Goal: Task Accomplishment & Management: Use online tool/utility

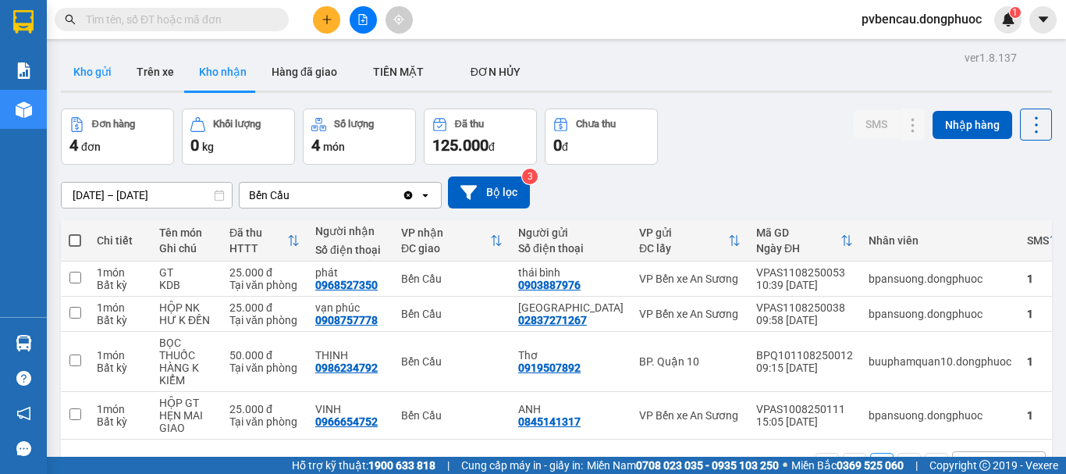
click at [73, 77] on button "Kho gửi" at bounding box center [92, 71] width 63 height 37
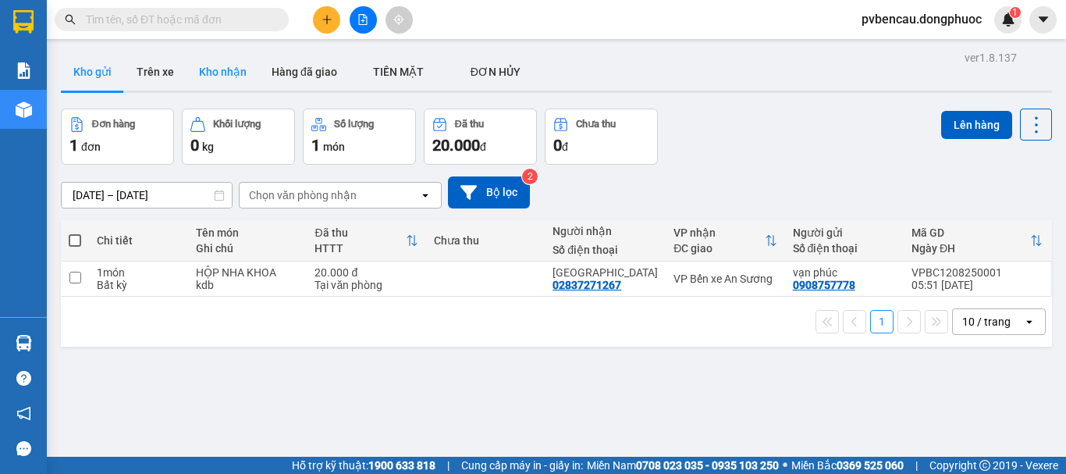
click at [210, 72] on button "Kho nhận" at bounding box center [223, 71] width 73 height 37
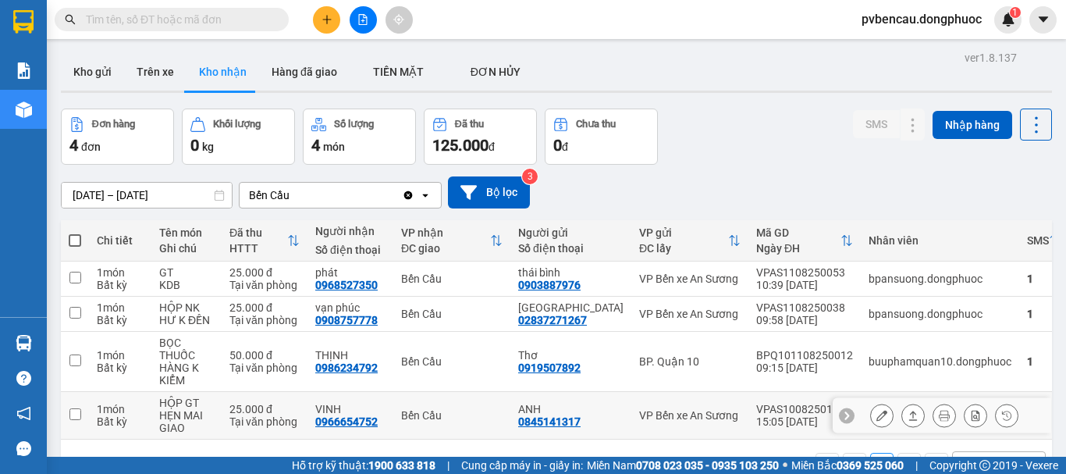
scroll to position [72, 0]
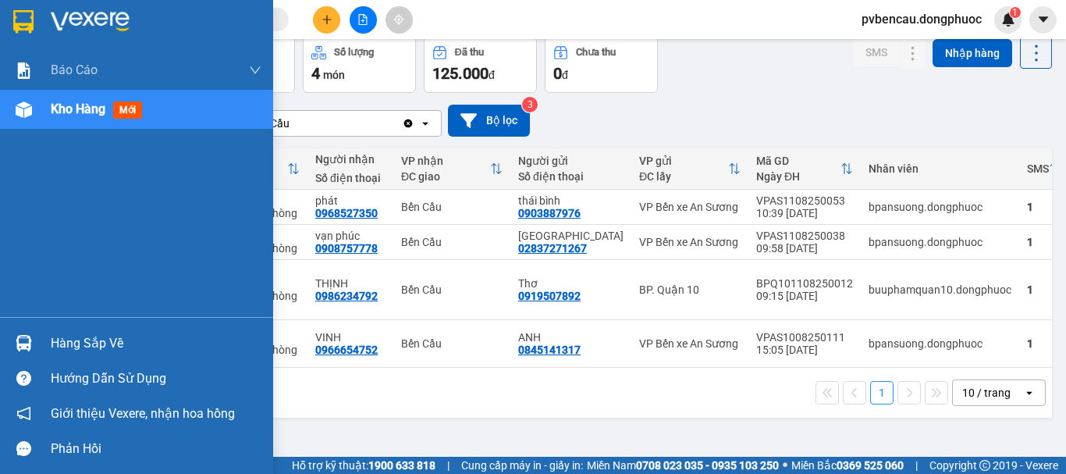
click at [60, 339] on div "Hàng sắp về" at bounding box center [156, 343] width 211 height 23
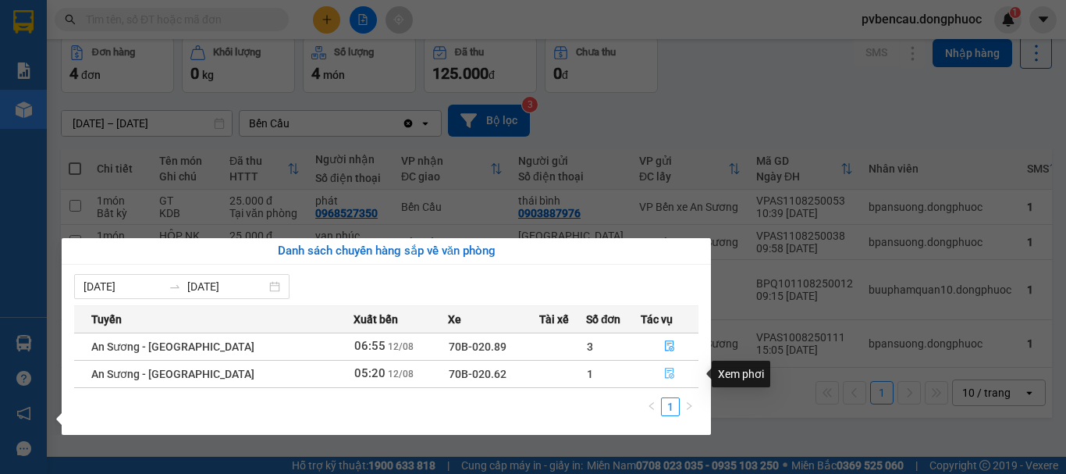
click at [671, 368] on icon "file-done" at bounding box center [669, 373] width 11 height 11
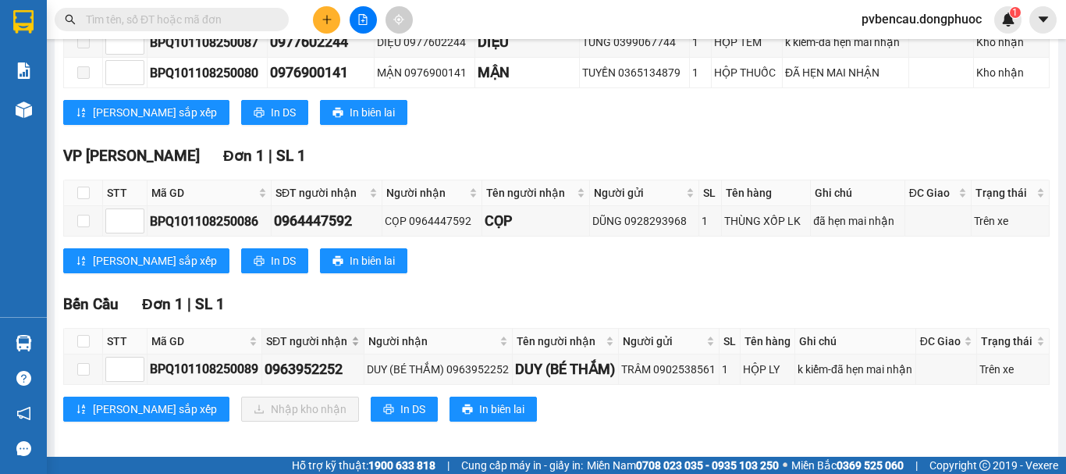
scroll to position [361, 0]
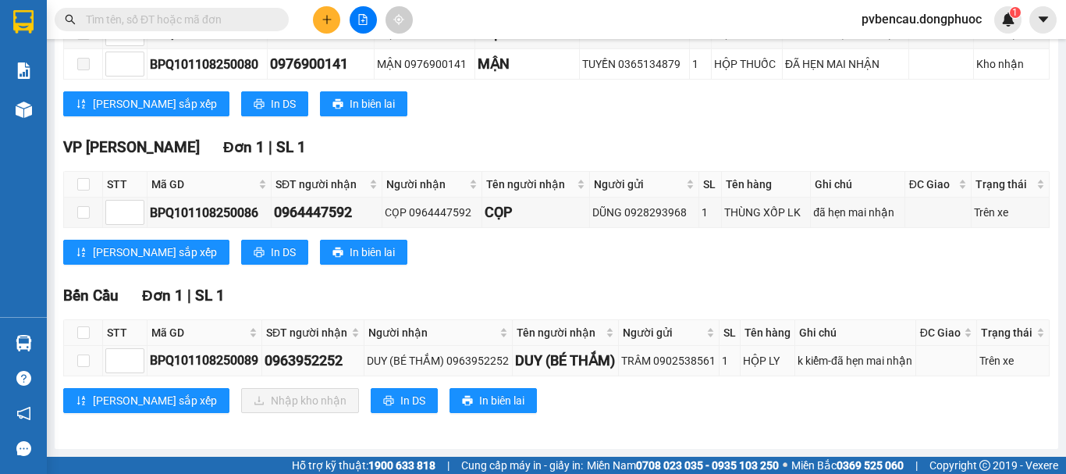
click at [236, 355] on div "BPQ101108250089" at bounding box center [204, 361] width 109 height 20
drag, startPoint x: 81, startPoint y: 326, endPoint x: 93, endPoint y: 311, distance: 18.9
click at [88, 320] on th at bounding box center [83, 333] width 39 height 26
click at [94, 320] on th at bounding box center [83, 333] width 39 height 26
click at [86, 326] on input "checkbox" at bounding box center [83, 332] width 12 height 12
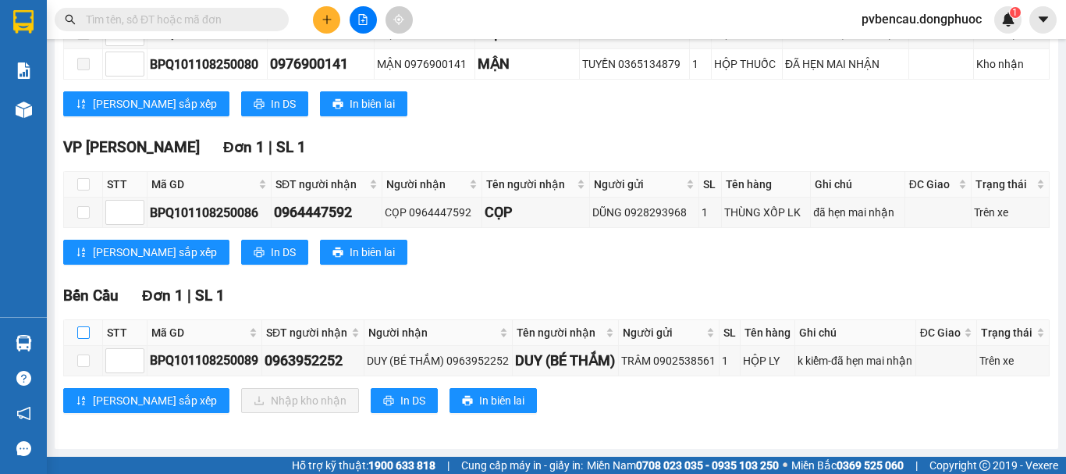
checkbox input "true"
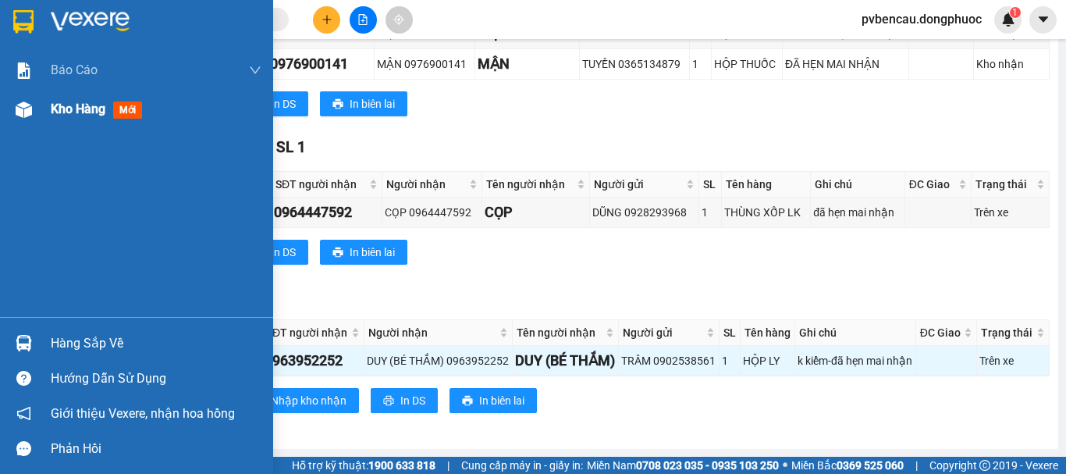
click at [48, 111] on div "Kho hàng mới" at bounding box center [136, 109] width 273 height 39
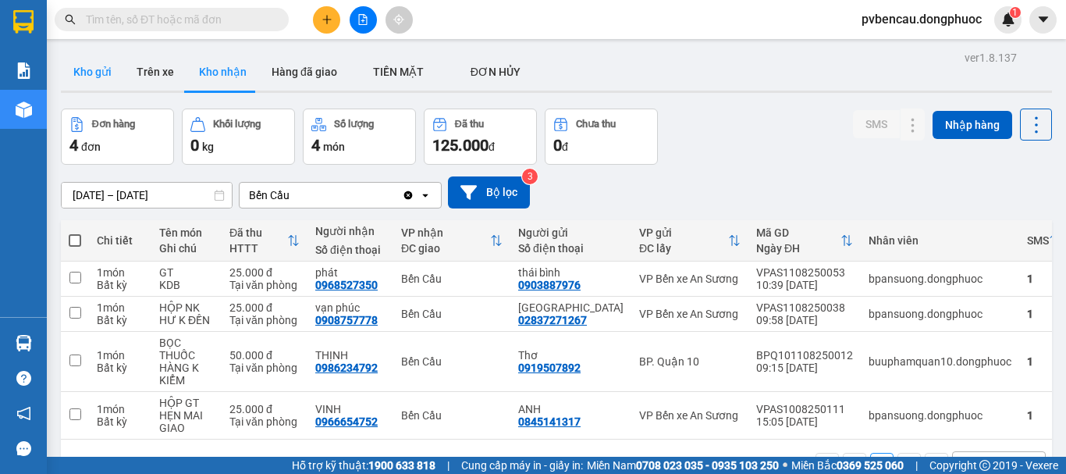
click at [113, 74] on button "Kho gửi" at bounding box center [92, 71] width 63 height 37
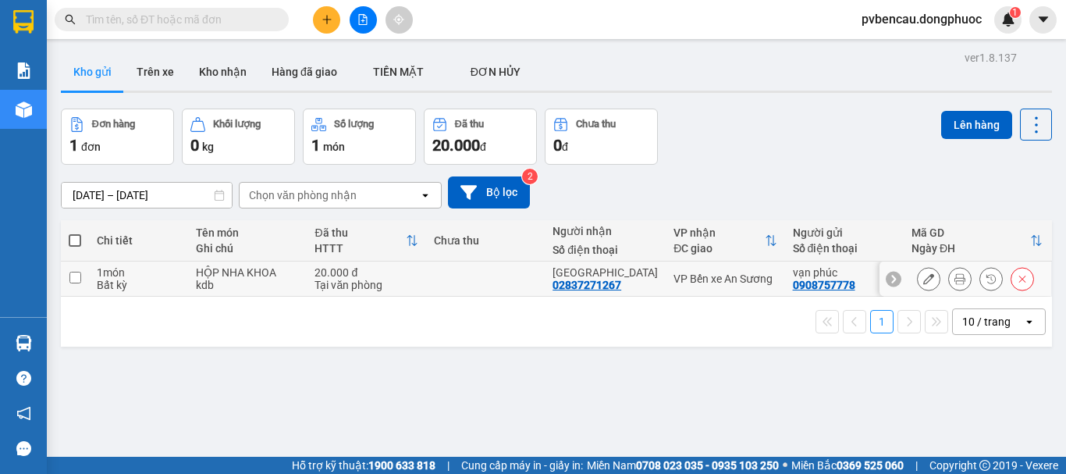
click at [210, 283] on div "kdb" at bounding box center [247, 285] width 103 height 12
checkbox input "true"
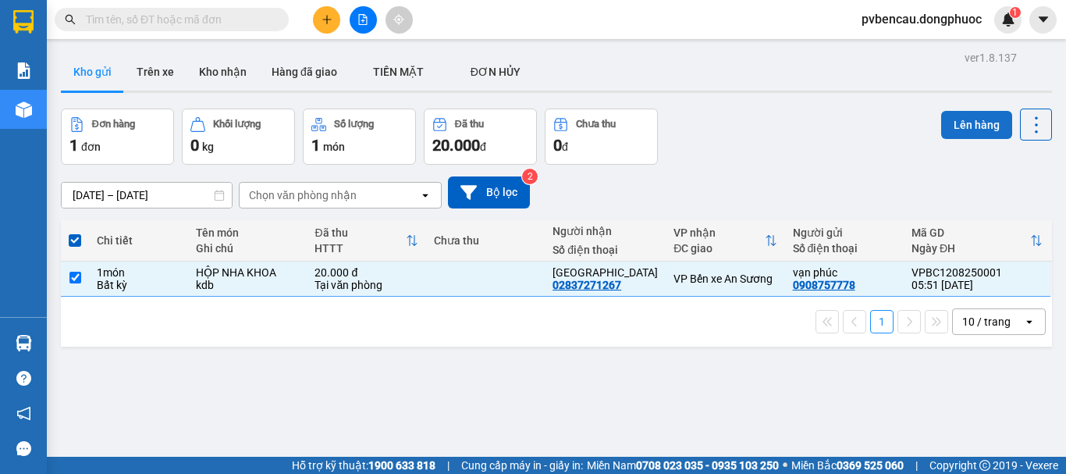
click at [954, 116] on button "Lên hàng" at bounding box center [977, 125] width 71 height 28
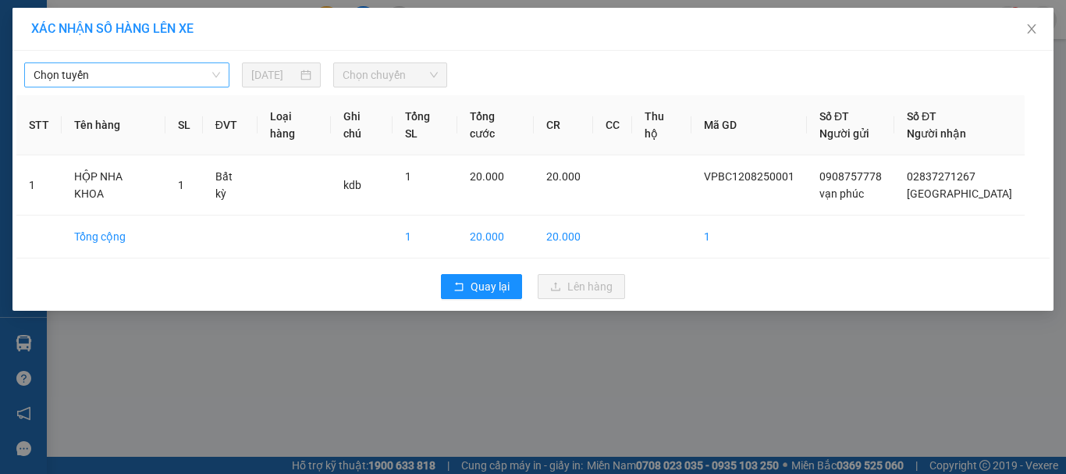
click at [128, 78] on span "Chọn tuyến" at bounding box center [127, 74] width 187 height 23
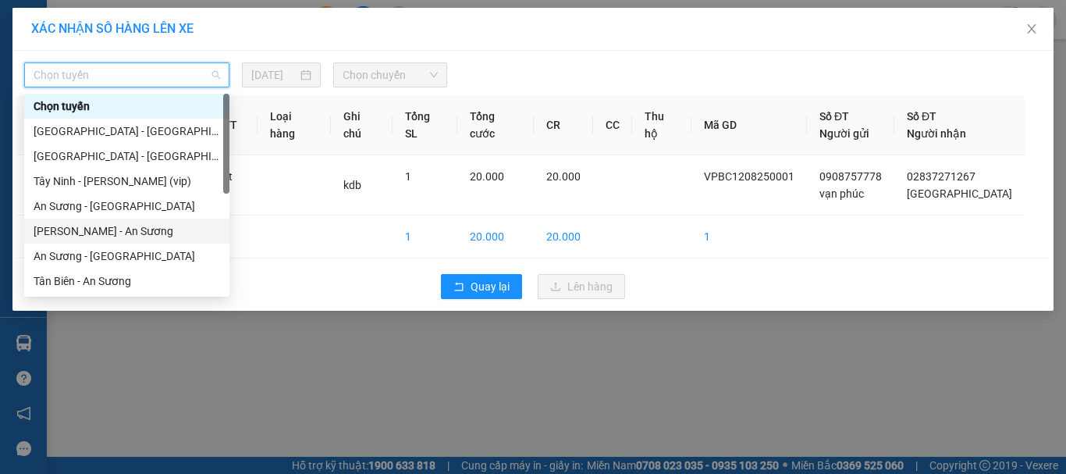
click at [96, 230] on div "[PERSON_NAME] - An Sương" at bounding box center [127, 231] width 187 height 17
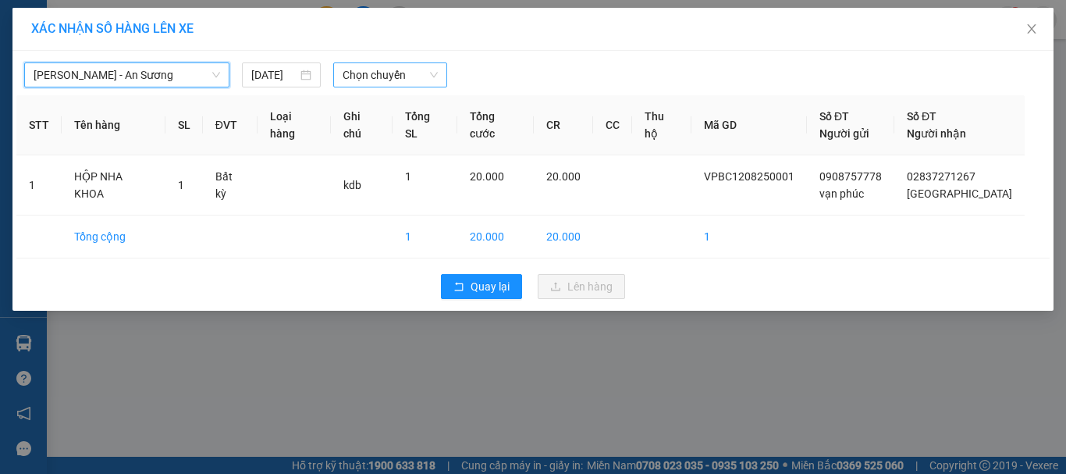
click at [375, 78] on span "Chọn chuyến" at bounding box center [391, 74] width 96 height 23
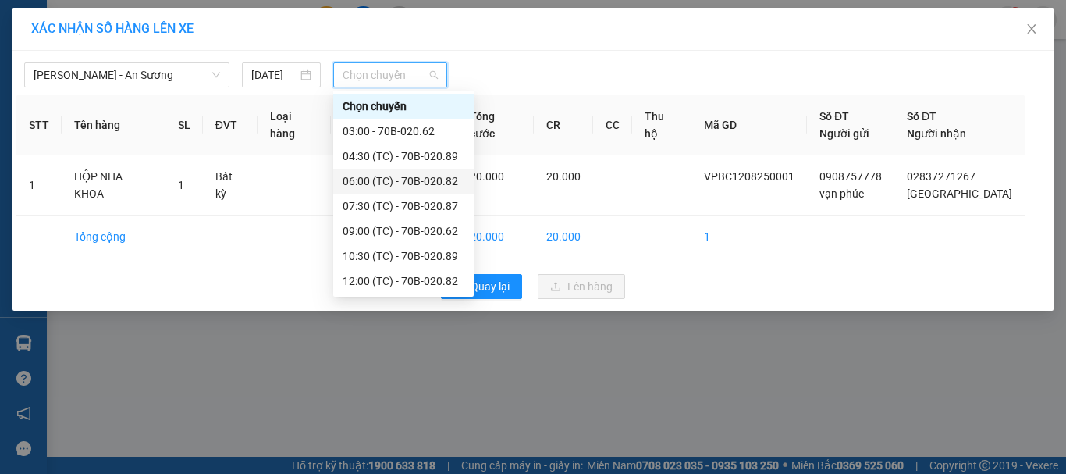
click at [388, 178] on div "06:00 (TC) - 70B-020.82" at bounding box center [404, 181] width 122 height 17
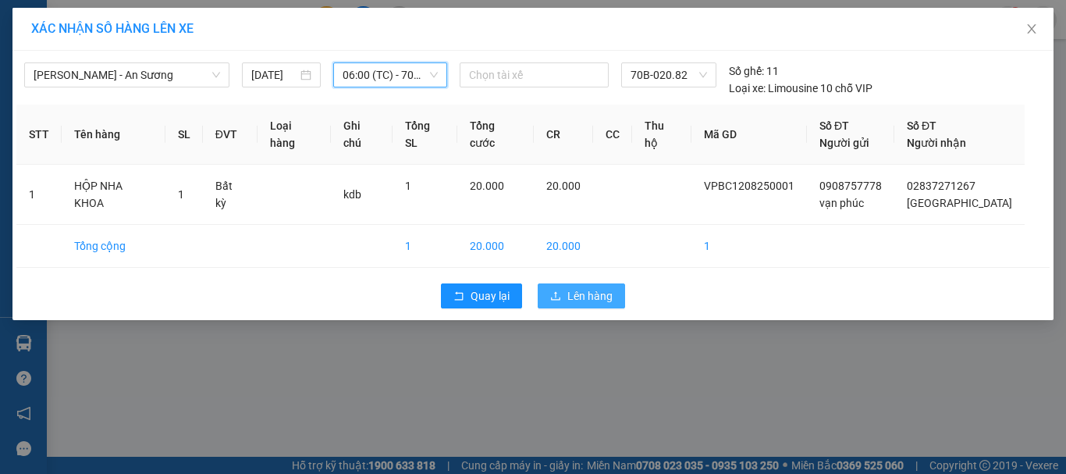
click at [572, 296] on span "Lên hàng" at bounding box center [590, 295] width 45 height 17
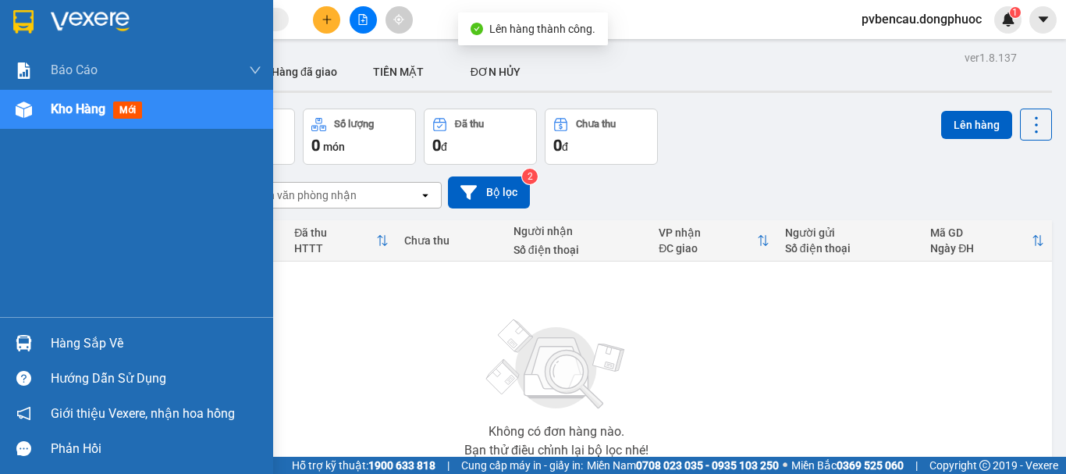
click at [31, 332] on div at bounding box center [23, 342] width 27 height 27
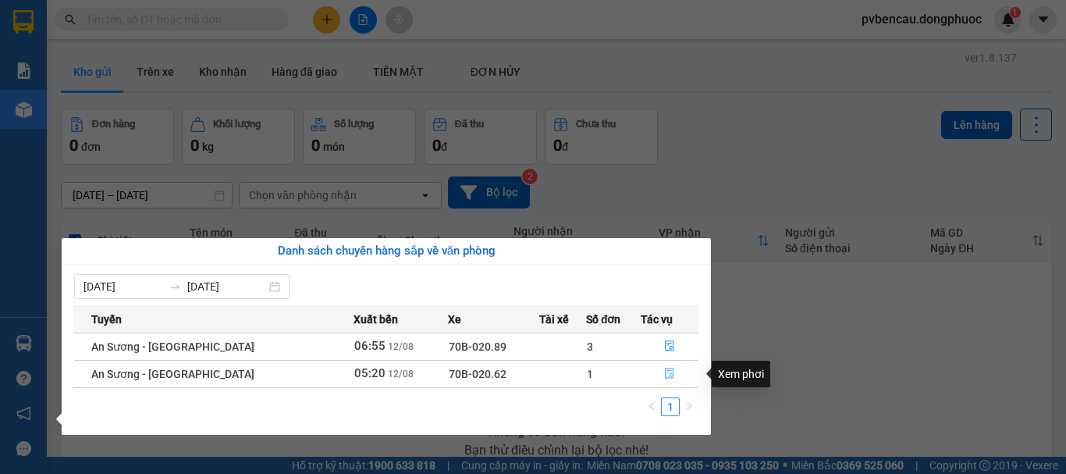
click at [668, 369] on icon "file-done" at bounding box center [669, 373] width 11 height 11
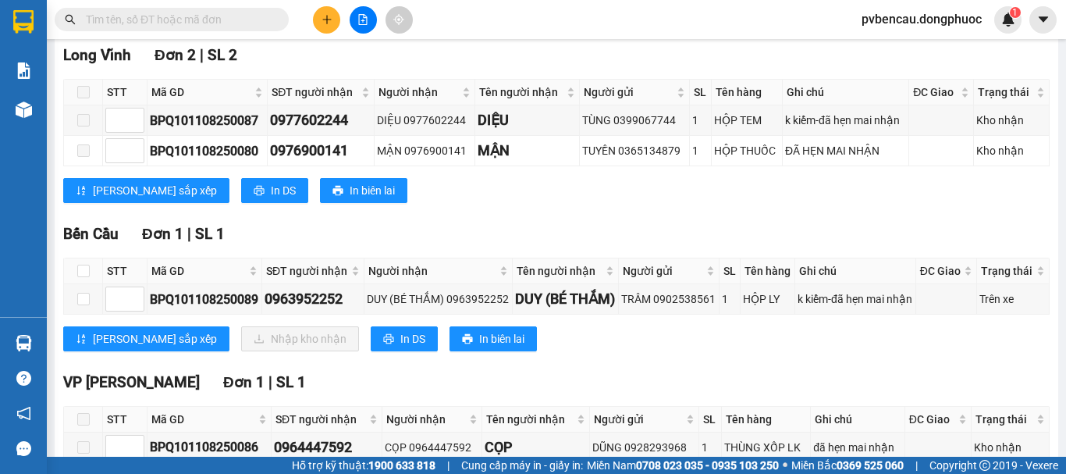
scroll to position [312, 0]
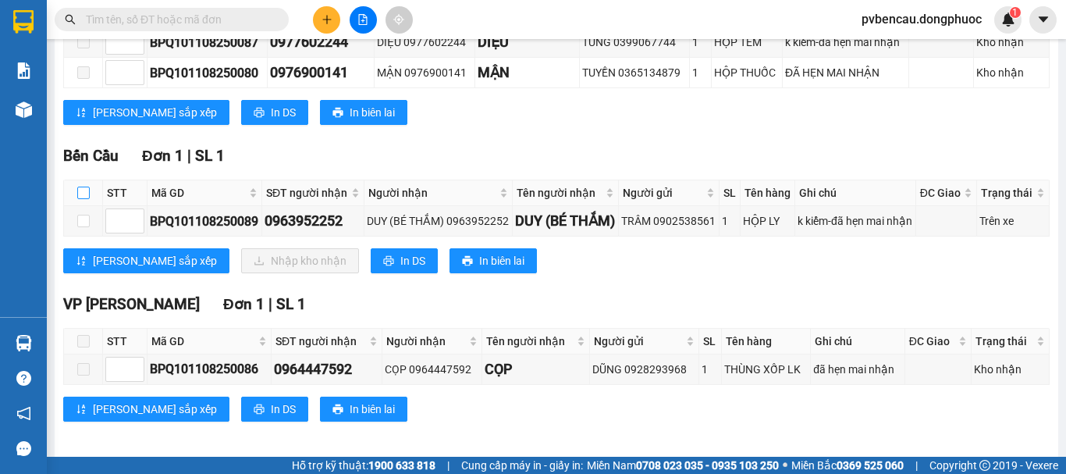
click at [85, 199] on input "checkbox" at bounding box center [83, 193] width 12 height 12
checkbox input "true"
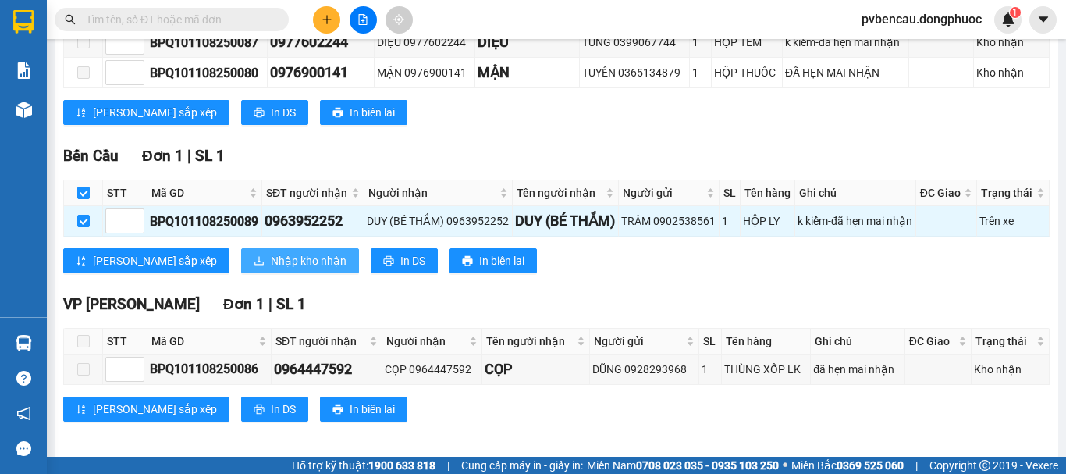
click at [271, 269] on span "Nhập kho nhận" at bounding box center [309, 260] width 76 height 17
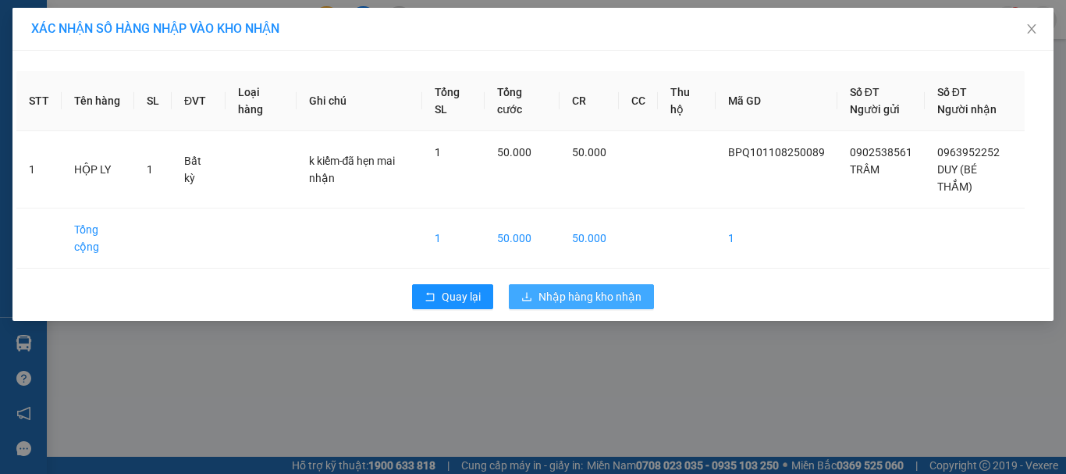
click at [611, 298] on span "Nhập hàng kho nhận" at bounding box center [590, 296] width 103 height 17
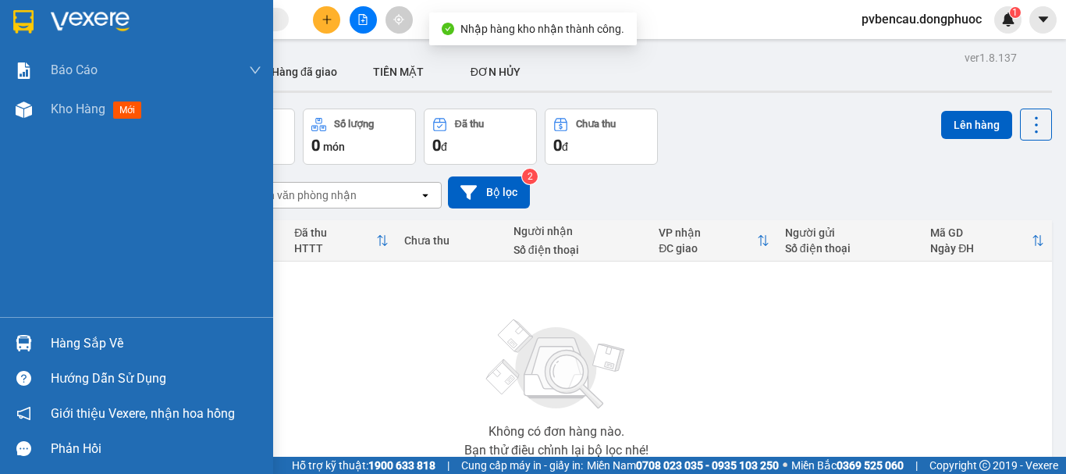
click at [16, 344] on img at bounding box center [24, 343] width 16 height 16
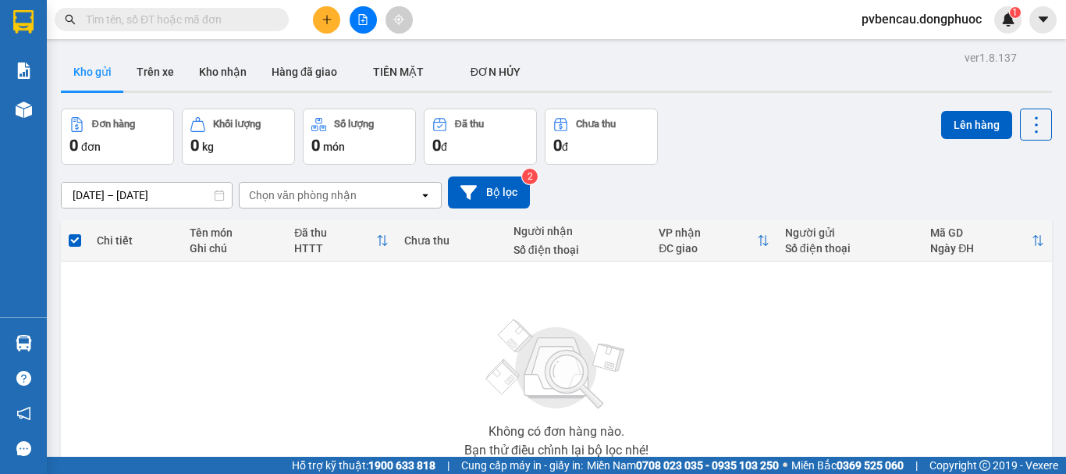
click at [814, 357] on section "Kết quả tìm kiếm ( 0 ) Bộ lọc No Data pvbencau.dongphuoc 1 Báo cáo Mẫu 1: Báo c…" at bounding box center [533, 237] width 1066 height 474
click at [322, 15] on icon "plus" at bounding box center [327, 19] width 11 height 11
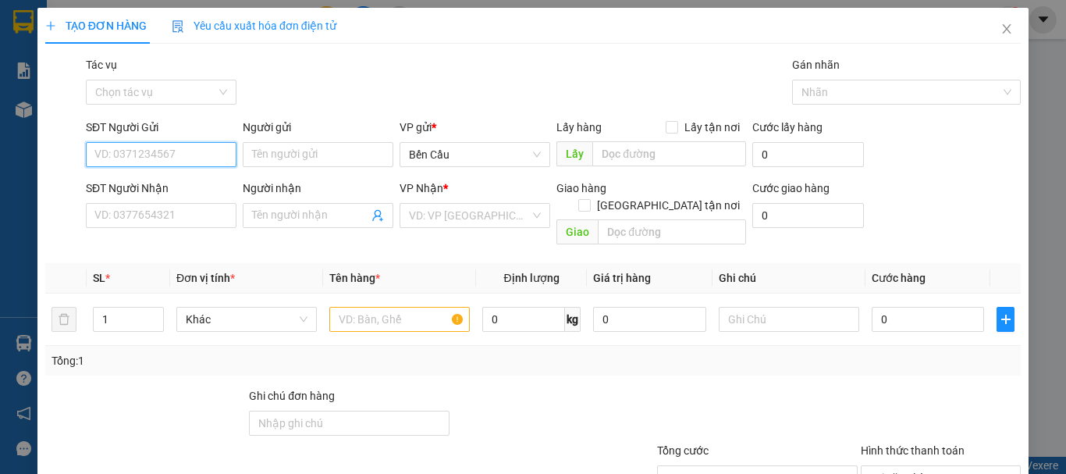
click at [178, 153] on input "SĐT Người Gửi" at bounding box center [161, 154] width 151 height 25
click at [192, 182] on div "0788216948 - ĐĂNG KHOA 8" at bounding box center [164, 185] width 141 height 17
type input "0788216948"
type input "ĐĂNG KHOA 8"
type input "0707197001"
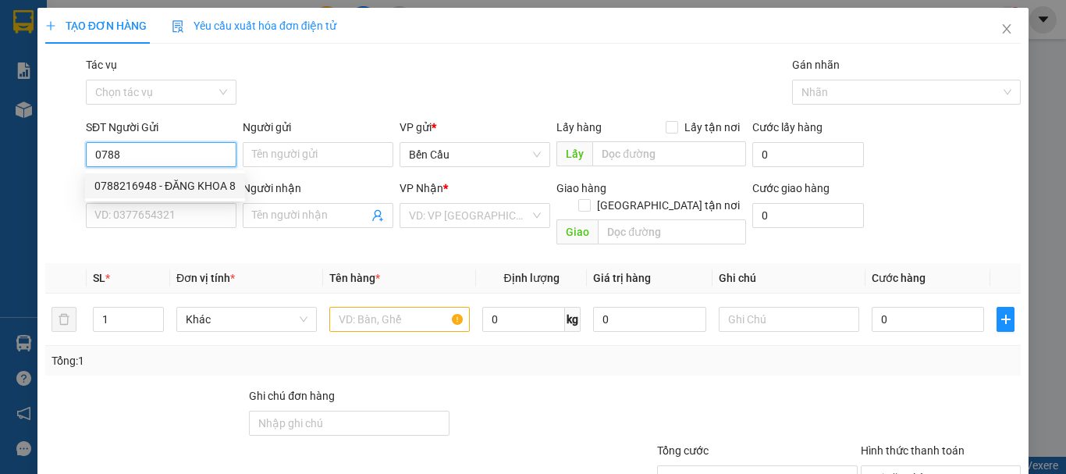
type input "labo ANZ"
type input "Kdb"
type input "30.000"
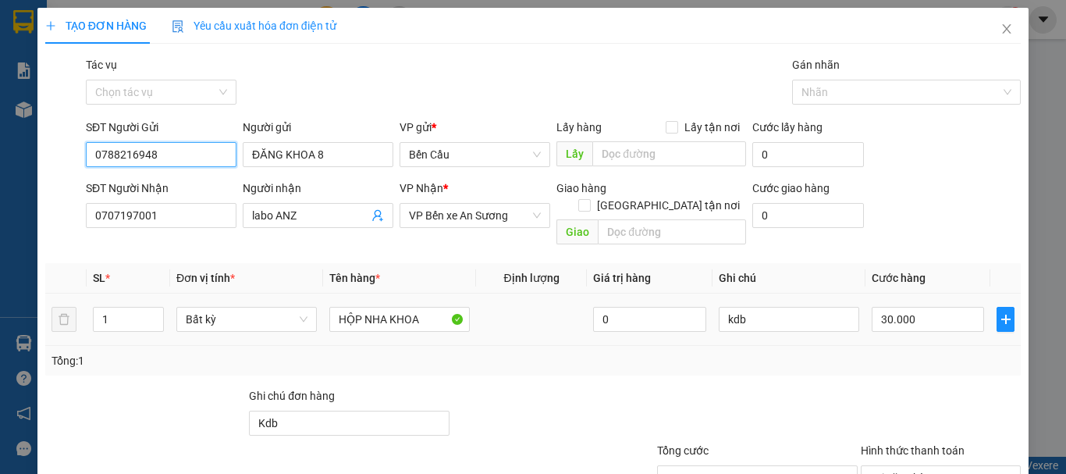
scroll to position [78, 0]
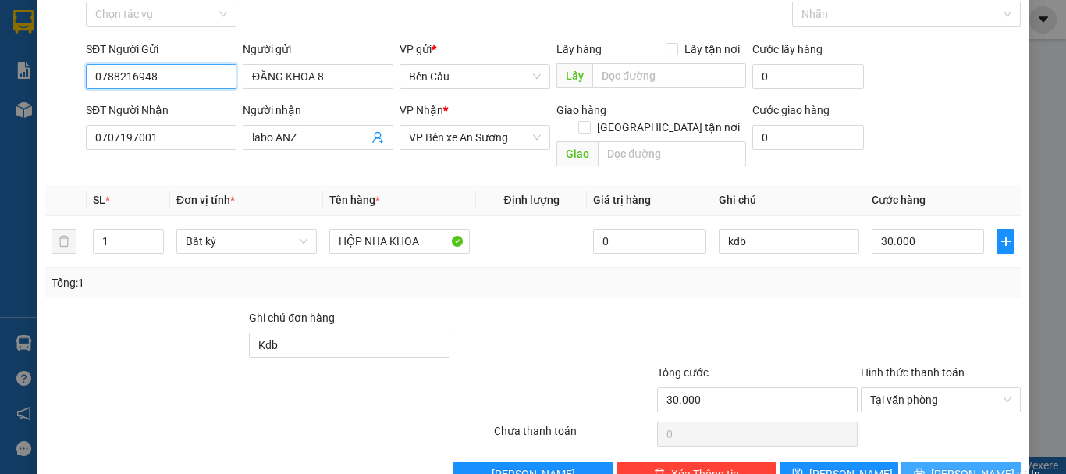
type input "0788216948"
click at [967, 468] on button "[PERSON_NAME] và In" at bounding box center [961, 473] width 119 height 25
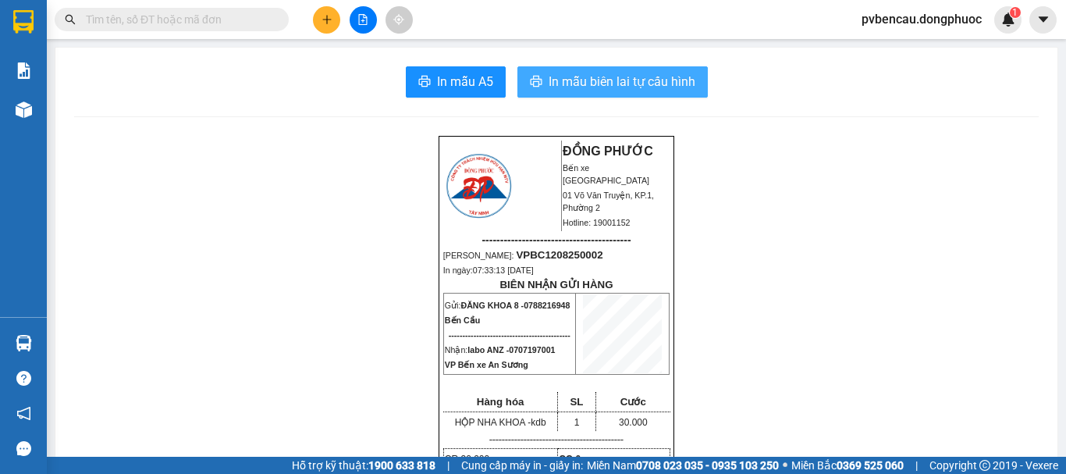
click at [632, 83] on span "In mẫu biên lai tự cấu hình" at bounding box center [622, 82] width 147 height 20
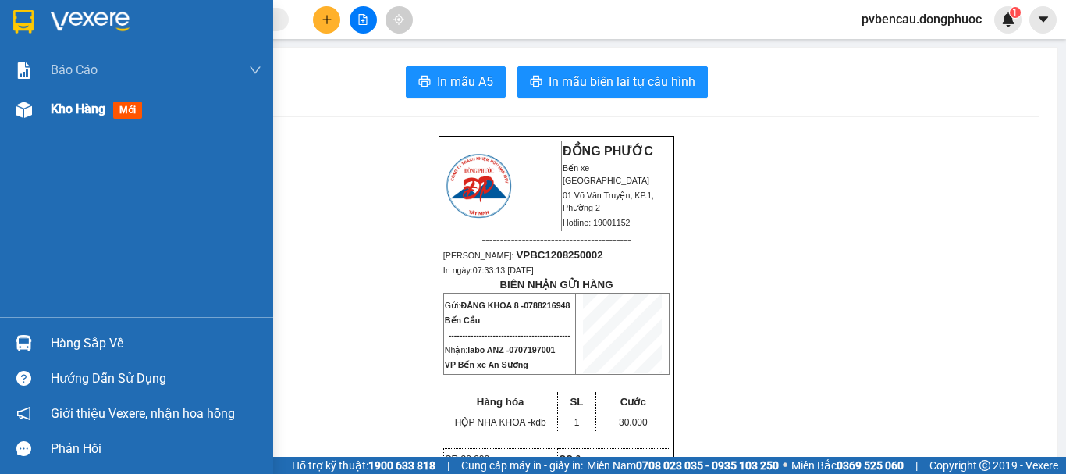
click at [69, 116] on span "Kho hàng" at bounding box center [78, 108] width 55 height 15
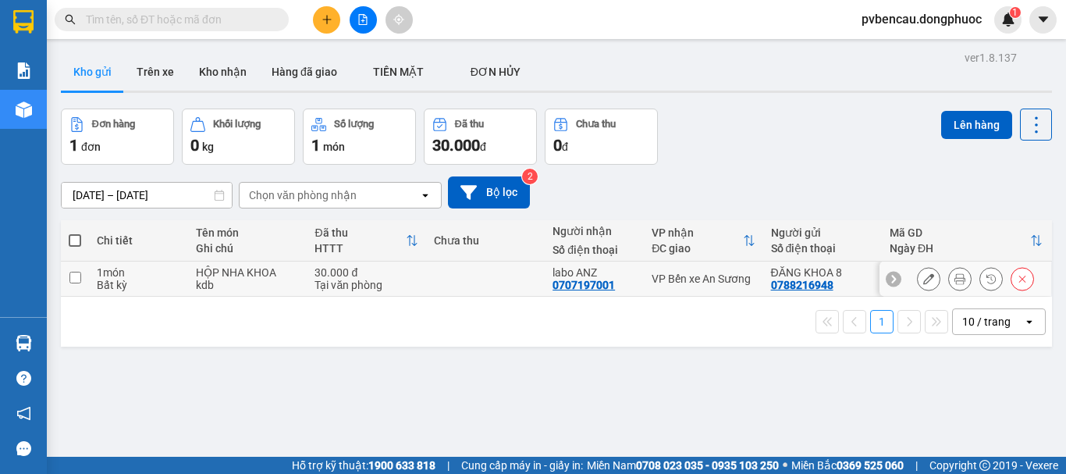
click at [153, 269] on div "1 món" at bounding box center [139, 272] width 84 height 12
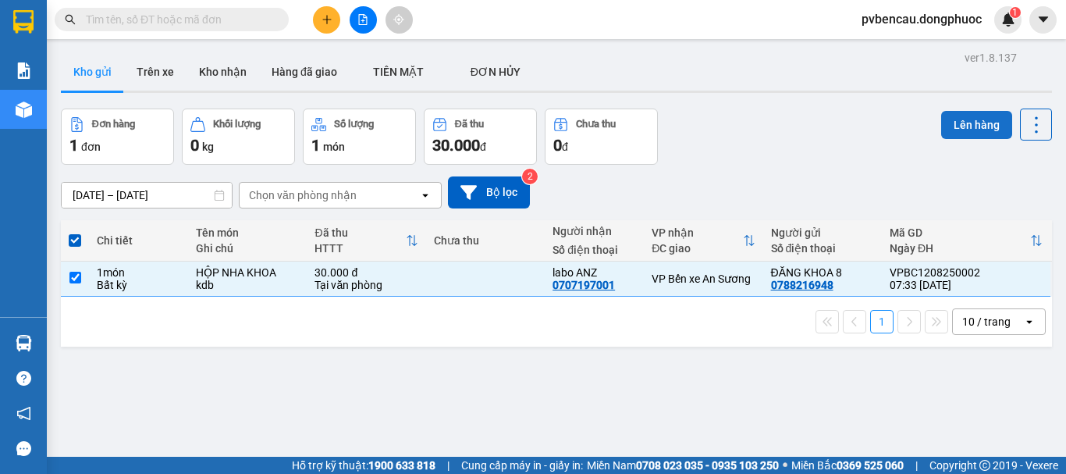
click at [956, 122] on button "Lên hàng" at bounding box center [977, 125] width 71 height 28
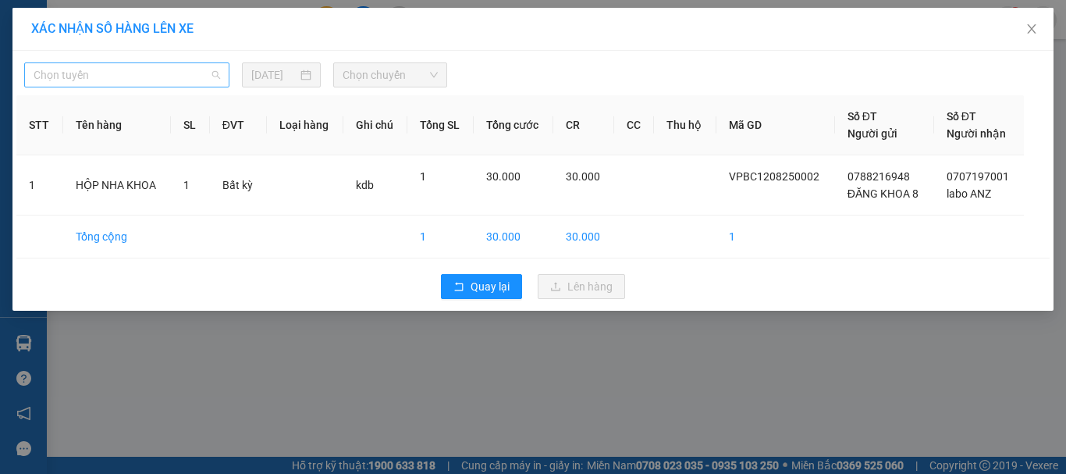
drag, startPoint x: 92, startPoint y: 81, endPoint x: 101, endPoint y: 119, distance: 38.6
click at [92, 82] on span "Chọn tuyến" at bounding box center [127, 74] width 187 height 23
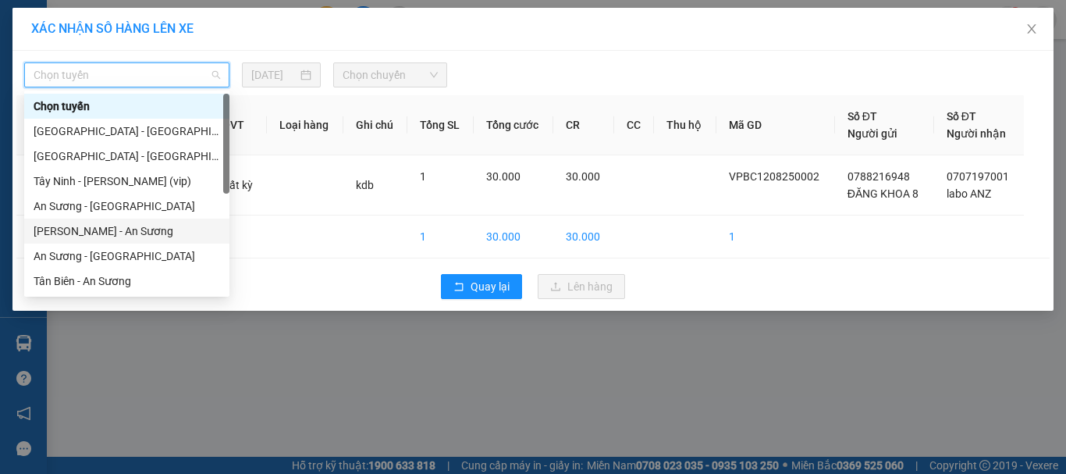
click at [110, 224] on div "[PERSON_NAME] - An Sương" at bounding box center [127, 231] width 187 height 17
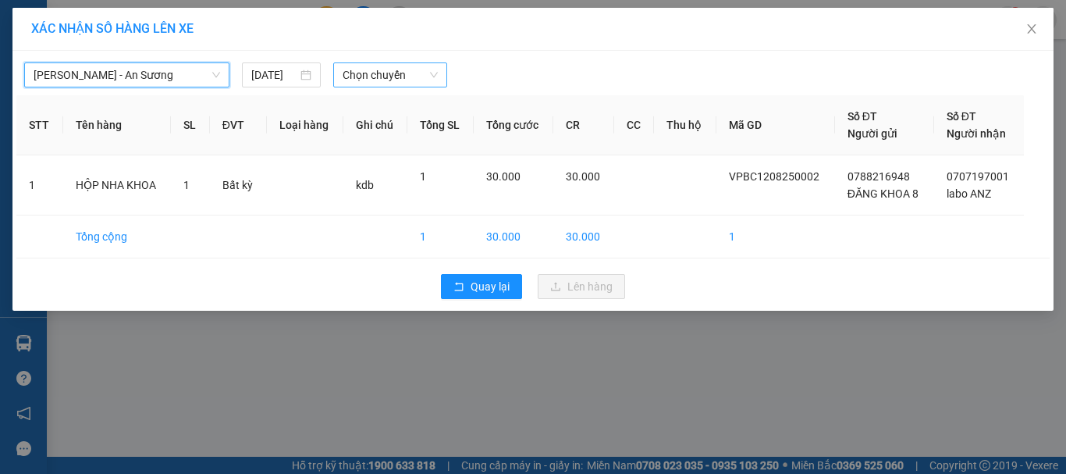
click at [371, 78] on span "Chọn chuyến" at bounding box center [391, 74] width 96 height 23
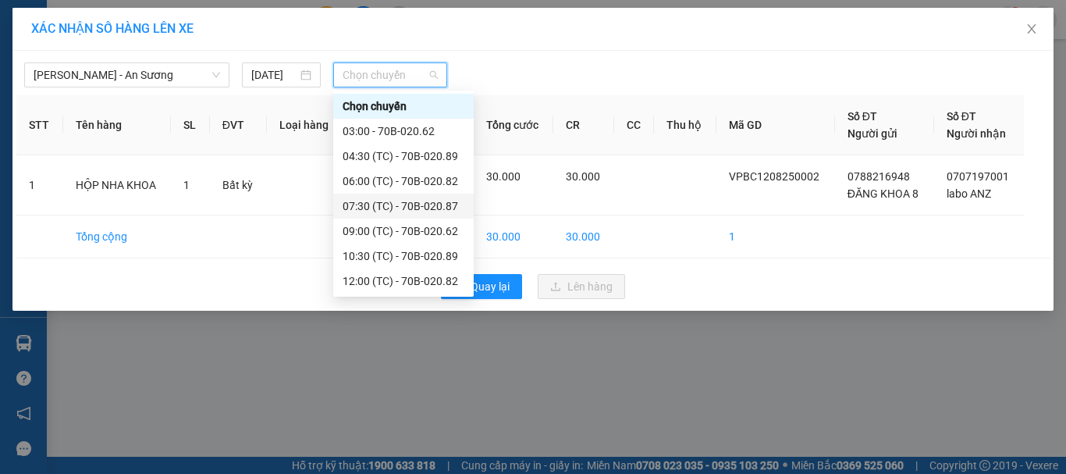
click at [395, 207] on div "07:30 (TC) - 70B-020.87" at bounding box center [404, 206] width 122 height 17
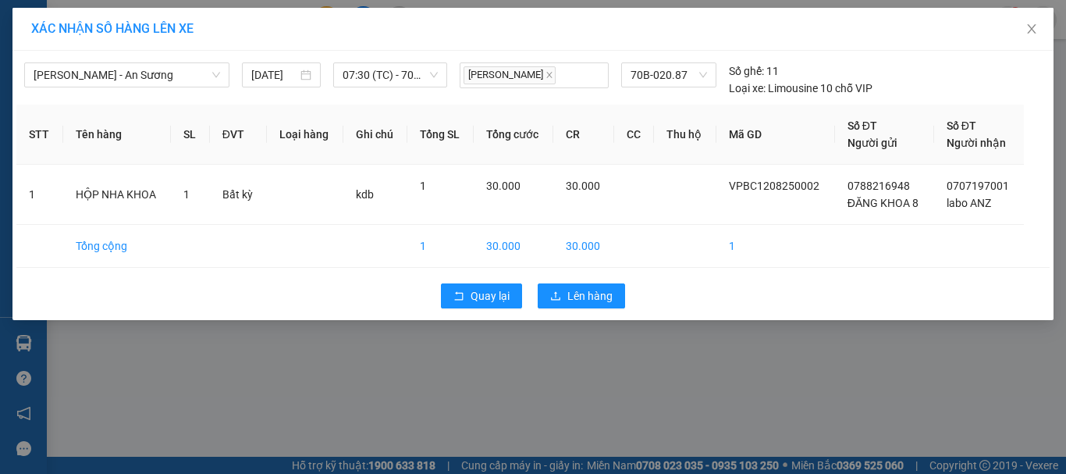
click at [579, 283] on div "Quay lại Lên hàng" at bounding box center [533, 296] width 1034 height 41
click at [582, 292] on span "Lên hàng" at bounding box center [590, 295] width 45 height 17
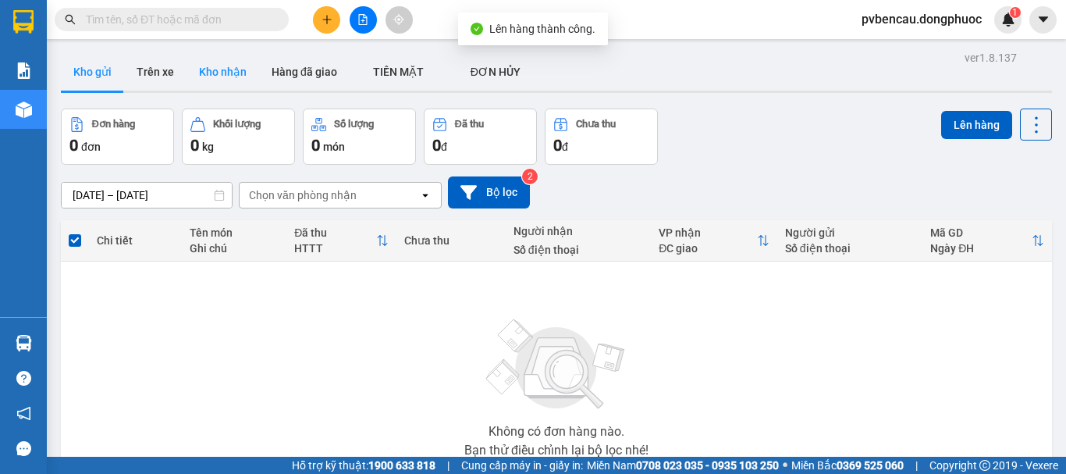
click at [219, 69] on button "Kho nhận" at bounding box center [223, 71] width 73 height 37
